Goal: Information Seeking & Learning: Learn about a topic

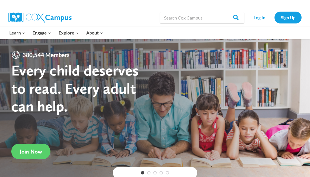
click at [60, 61] on strong "Every child deserves to read. Every adult can help." at bounding box center [75, 88] width 128 height 54
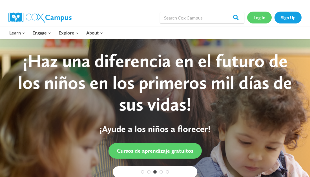
click at [266, 16] on link "Log In" at bounding box center [259, 18] width 25 height 12
click at [254, 18] on link "Log In" at bounding box center [259, 18] width 25 height 12
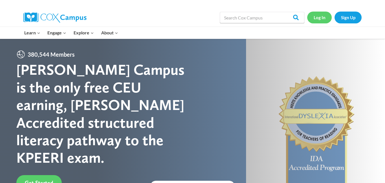
click at [319, 17] on link "Log In" at bounding box center [320, 18] width 25 height 12
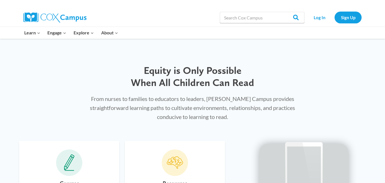
scroll to position [251, 0]
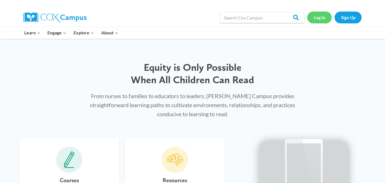
click at [320, 17] on link "Log In" at bounding box center [320, 18] width 25 height 12
click at [320, 15] on link "Log In" at bounding box center [320, 18] width 25 height 12
click at [320, 17] on link "Log In" at bounding box center [320, 18] width 25 height 12
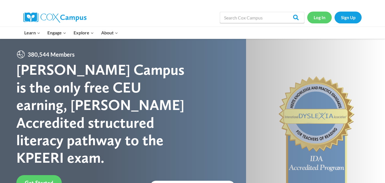
click at [319, 18] on link "Log In" at bounding box center [320, 18] width 25 height 12
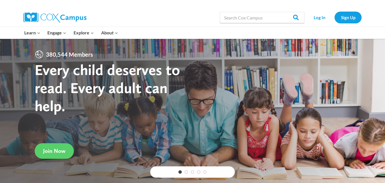
click at [158, 113] on h1 "Every child deserves to read. Every adult can help." at bounding box center [114, 88] width 158 height 54
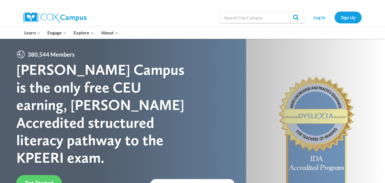
click at [158, 113] on div "[PERSON_NAME] Campus is the only free CEU earning, [PERSON_NAME] Accredited str…" at bounding box center [104, 114] width 176 height 106
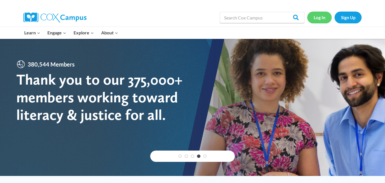
click at [322, 15] on link "Log In" at bounding box center [320, 18] width 25 height 12
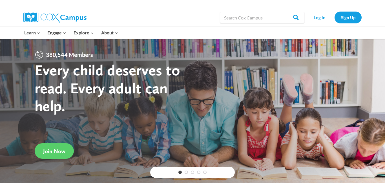
click at [78, 84] on strong "Every child deserves to read. Every adult can help." at bounding box center [108, 88] width 146 height 54
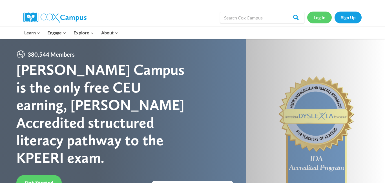
click at [320, 18] on link "Log In" at bounding box center [320, 18] width 25 height 12
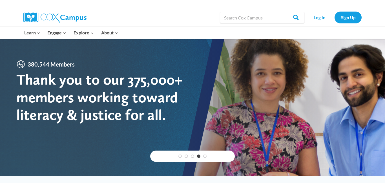
click at [157, 6] on div at bounding box center [107, 4] width 169 height 8
click at [240, 16] on input "Search in [URL][DOMAIN_NAME]" at bounding box center [262, 17] width 85 height 11
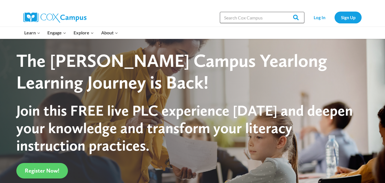
click at [240, 16] on input "Search in [URL][DOMAIN_NAME]" at bounding box center [262, 17] width 85 height 11
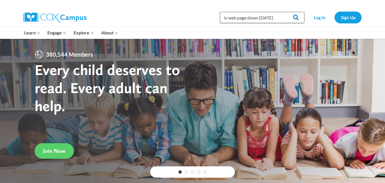
type input "is web page down today"
click at [297, 17] on input "Search" at bounding box center [294, 17] width 22 height 11
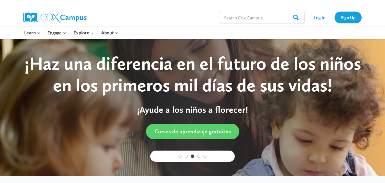
click at [226, 19] on input "Search in [URL][DOMAIN_NAME]" at bounding box center [262, 17] width 85 height 11
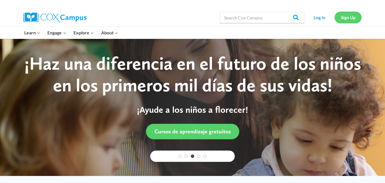
click at [350, 20] on link "Sign Up" at bounding box center [348, 18] width 27 height 12
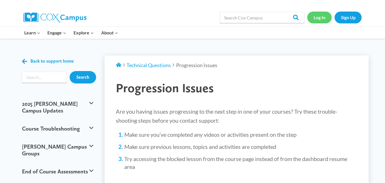
click at [325, 14] on link "Log In" at bounding box center [320, 18] width 25 height 12
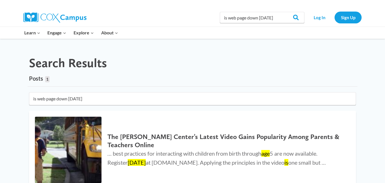
click at [304, 41] on div "Search Results Posts 1 1 result found in 2ms is web page down [DATE] The [PERSO…" at bounding box center [193, 133] width 356 height 189
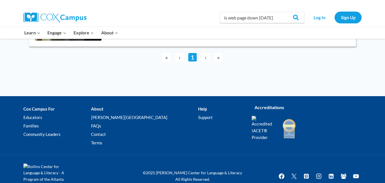
scroll to position [156, 0]
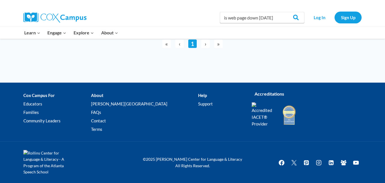
click at [206, 45] on span "›" at bounding box center [205, 44] width 8 height 8
click at [198, 94] on li "Help Support" at bounding box center [220, 113] width 45 height 45
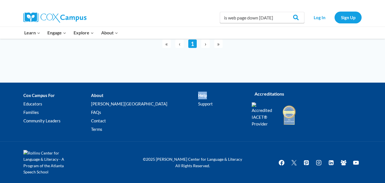
click at [198, 94] on li "Help Support" at bounding box center [220, 113] width 45 height 45
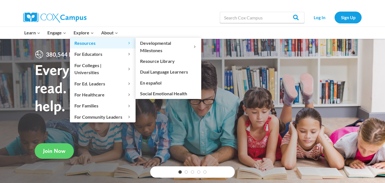
click at [87, 42] on span "Resources Expand" at bounding box center [103, 43] width 57 height 7
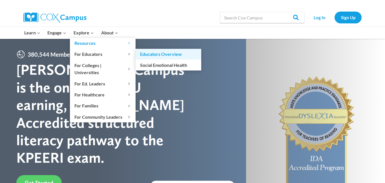
click at [144, 56] on link "Educators Overview" at bounding box center [169, 54] width 66 height 11
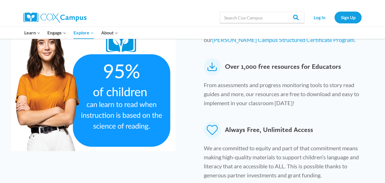
scroll to position [327, 0]
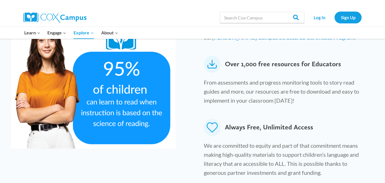
click at [251, 83] on p "From assessments and progress monitoring tools to story read guides and more, o…" at bounding box center [287, 93] width 167 height 30
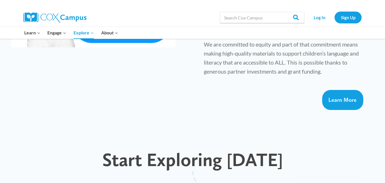
scroll to position [440, 0]
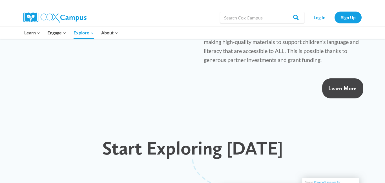
click at [349, 85] on span "Learn More" at bounding box center [343, 88] width 28 height 7
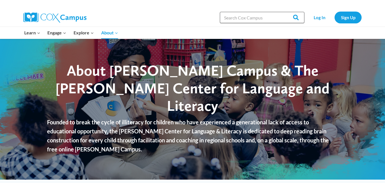
click at [261, 19] on input "Search in [URL][DOMAIN_NAME]" at bounding box center [262, 17] width 85 height 11
click at [283, 12] on input "Search" at bounding box center [294, 17] width 22 height 11
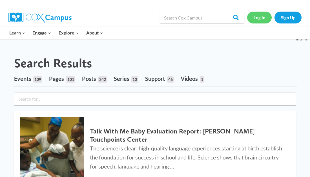
click at [260, 18] on link "Log In" at bounding box center [259, 18] width 25 height 12
